Goal: Navigation & Orientation: Find specific page/section

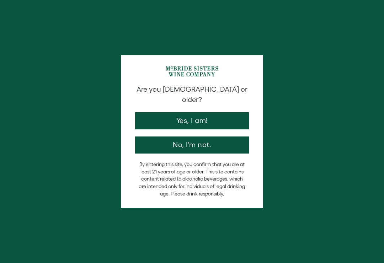
click at [214, 117] on button "Yes, I am!" at bounding box center [192, 120] width 114 height 17
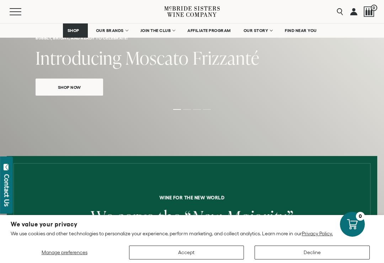
scroll to position [129, 0]
click at [75, 95] on link "Shop Now" at bounding box center [70, 87] width 68 height 17
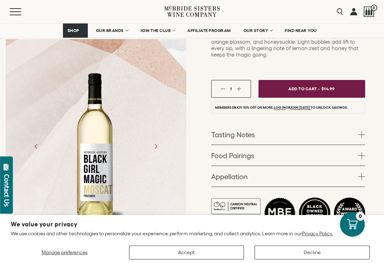
scroll to position [197, 0]
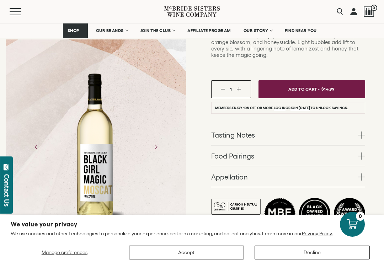
click at [302, 30] on span "FIND NEAR YOU" at bounding box center [301, 30] width 32 height 5
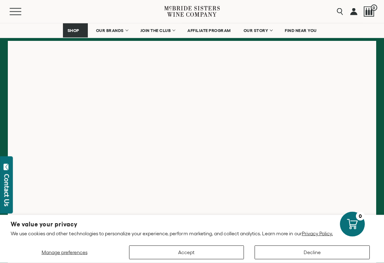
scroll to position [123, 0]
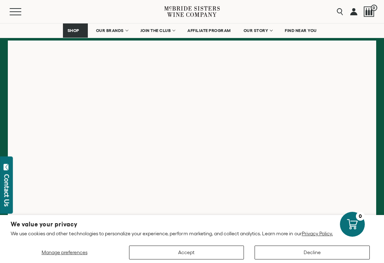
click at [299, 260] on button "Decline" at bounding box center [312, 253] width 115 height 14
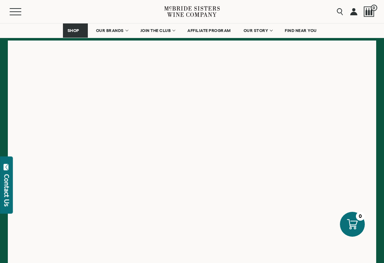
click at [291, 262] on div at bounding box center [192, 151] width 368 height 222
